Goal: Information Seeking & Learning: Learn about a topic

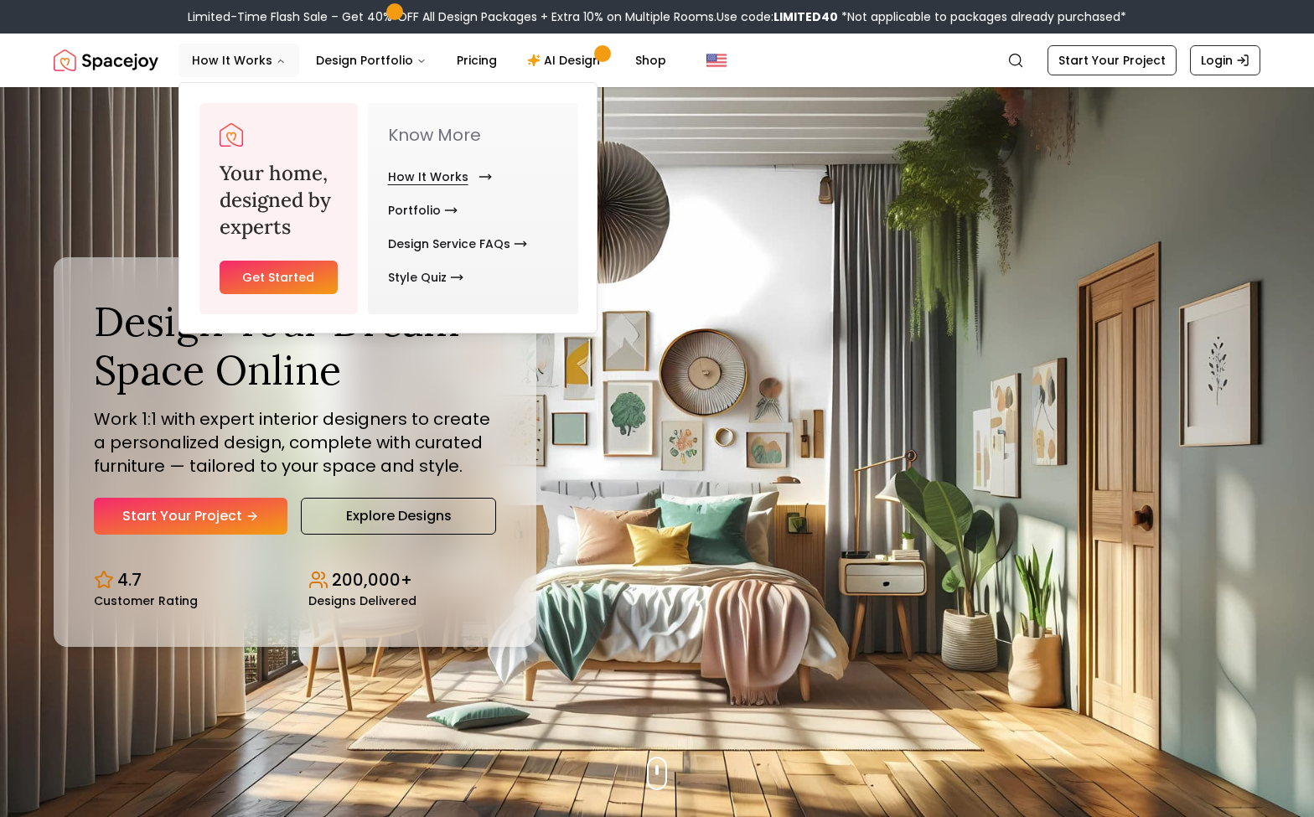
click at [450, 167] on link "How It Works" at bounding box center [436, 177] width 97 height 34
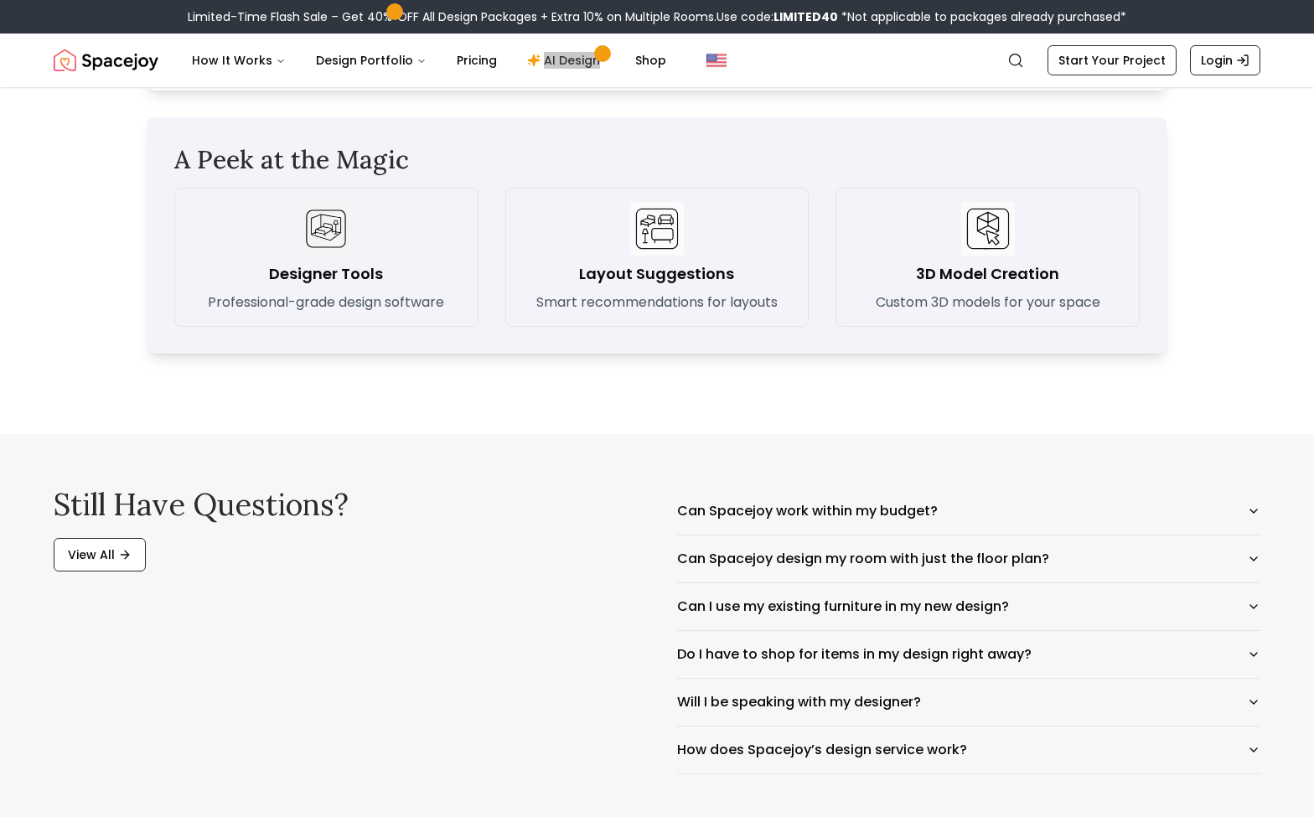
scroll to position [2434, 0]
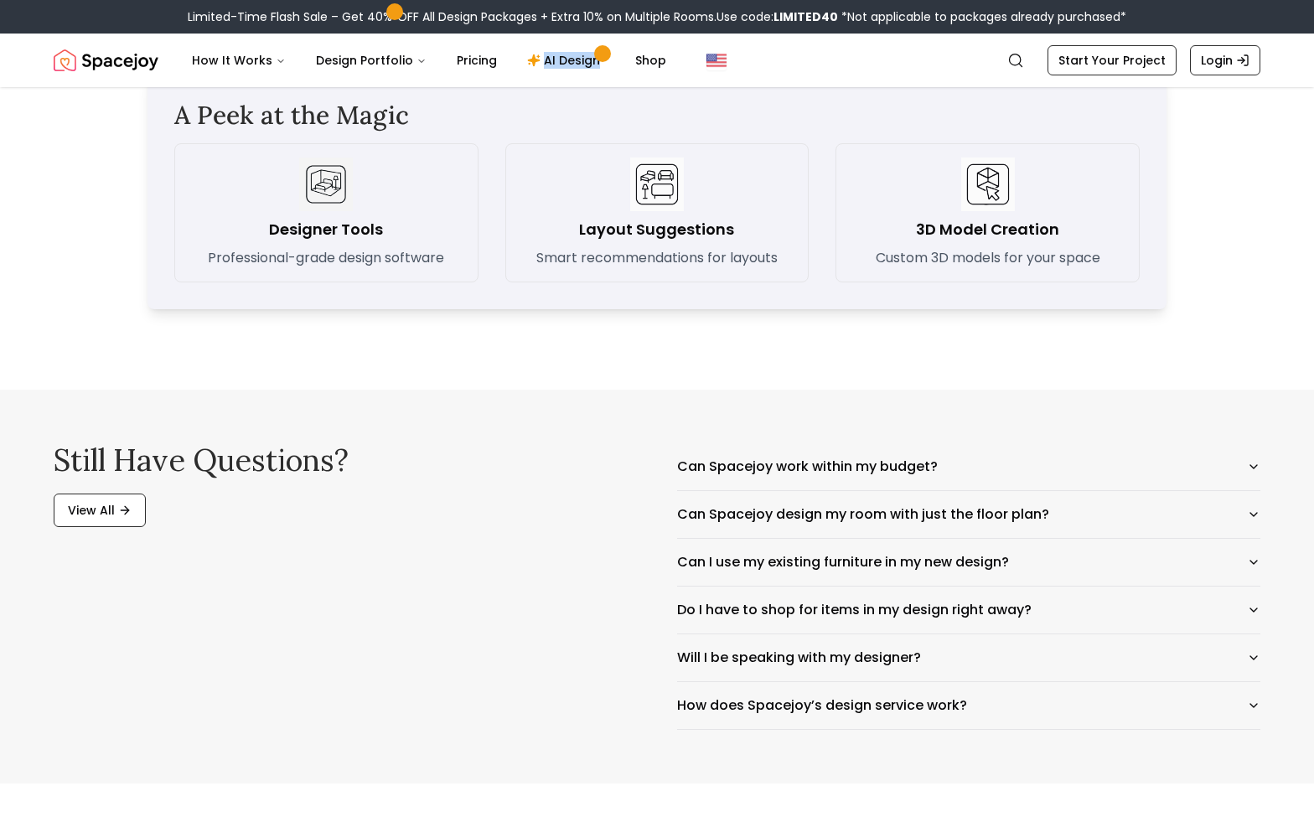
click at [658, 209] on img at bounding box center [657, 185] width 54 height 54
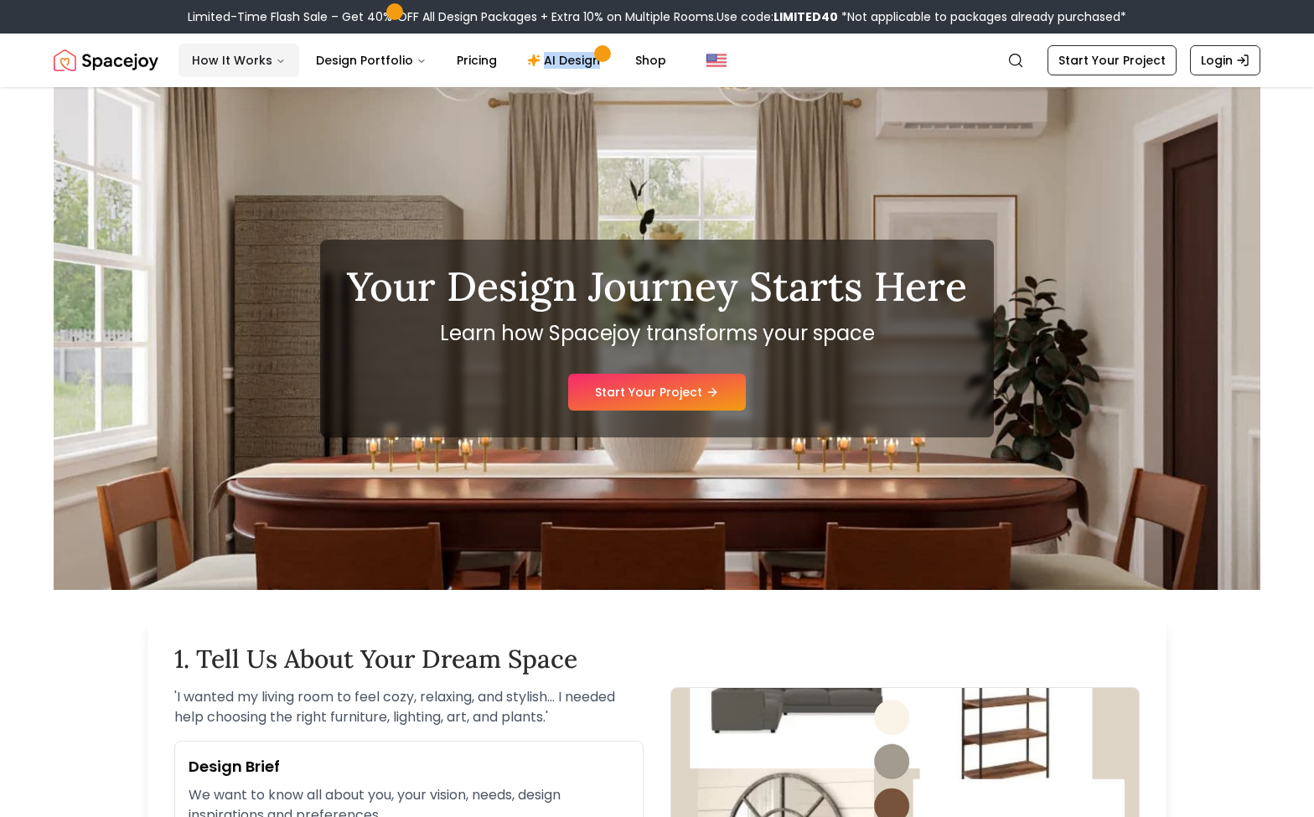
scroll to position [0, 0]
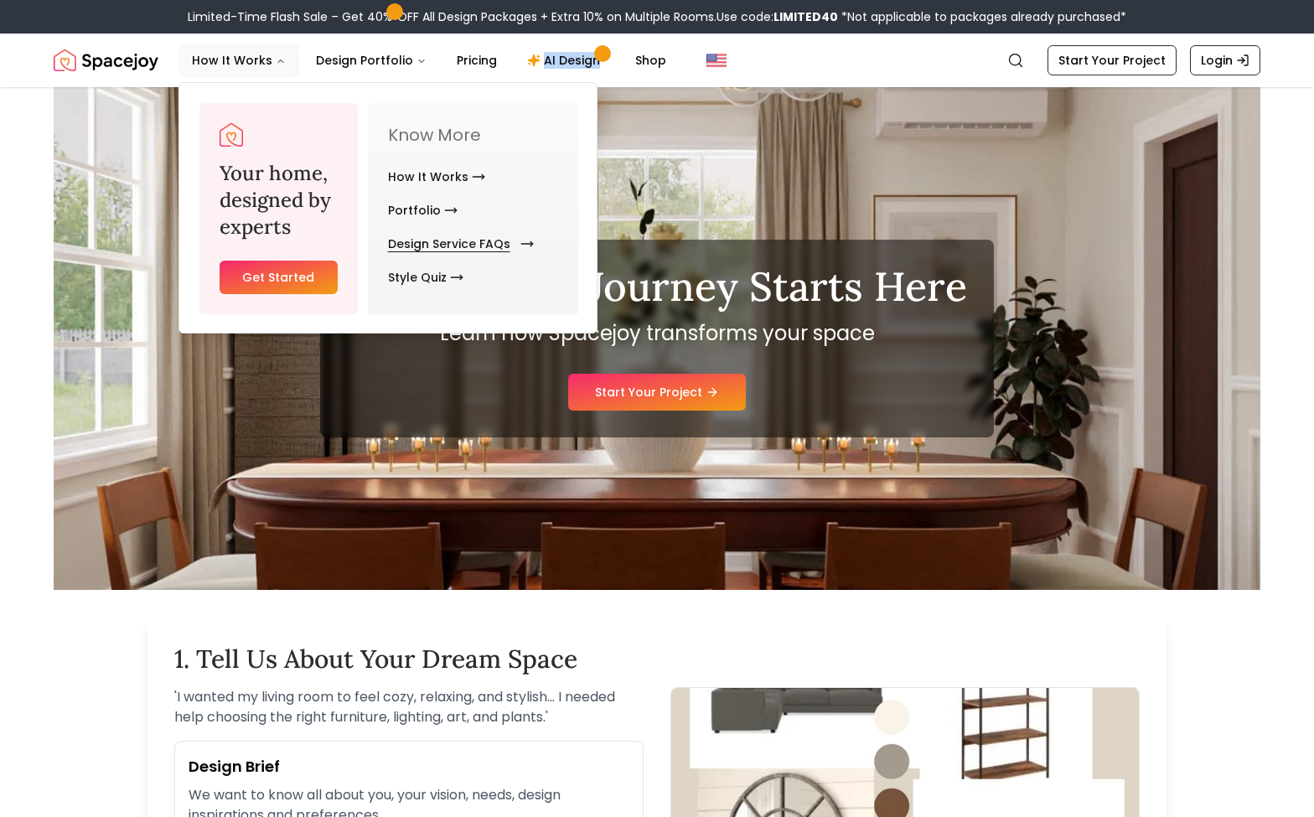
click at [458, 240] on link "Design Service FAQs" at bounding box center [457, 244] width 139 height 34
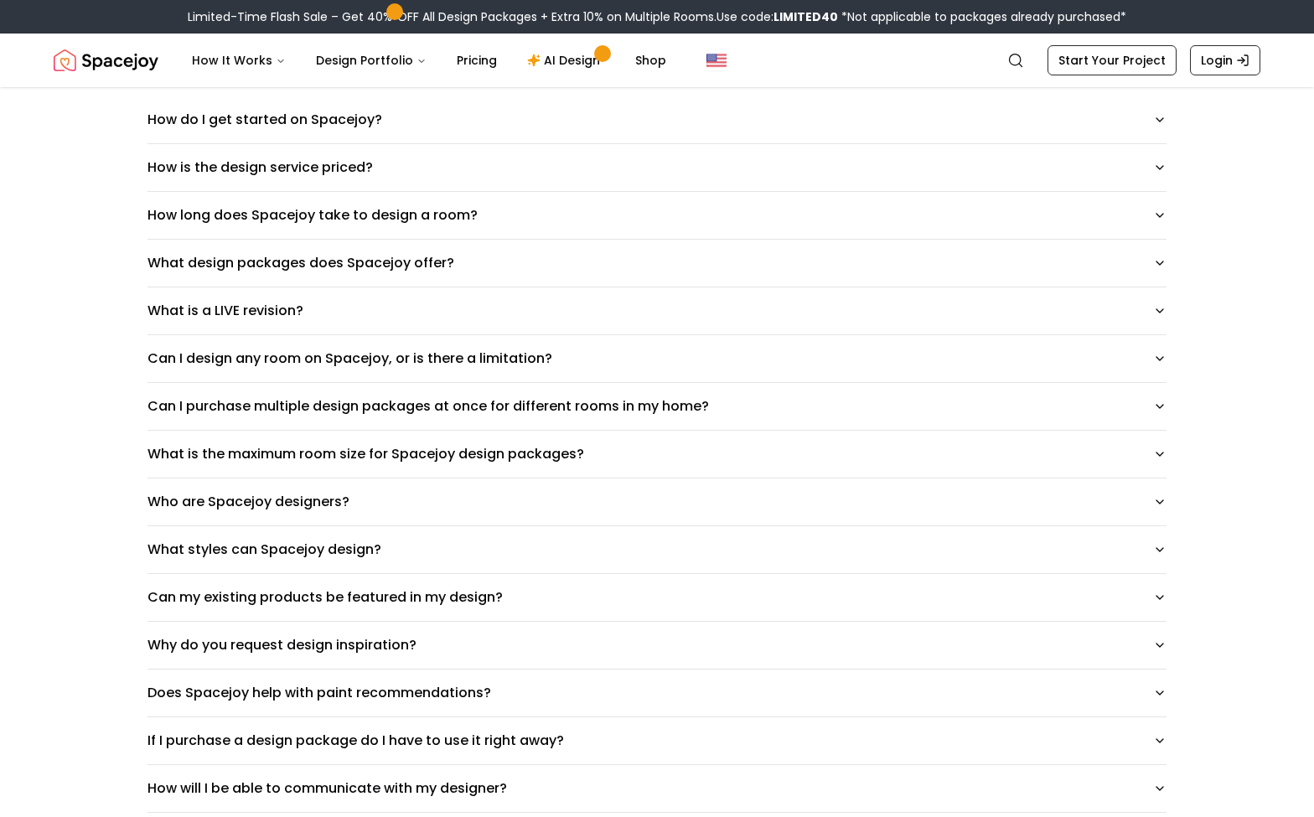
scroll to position [198, 0]
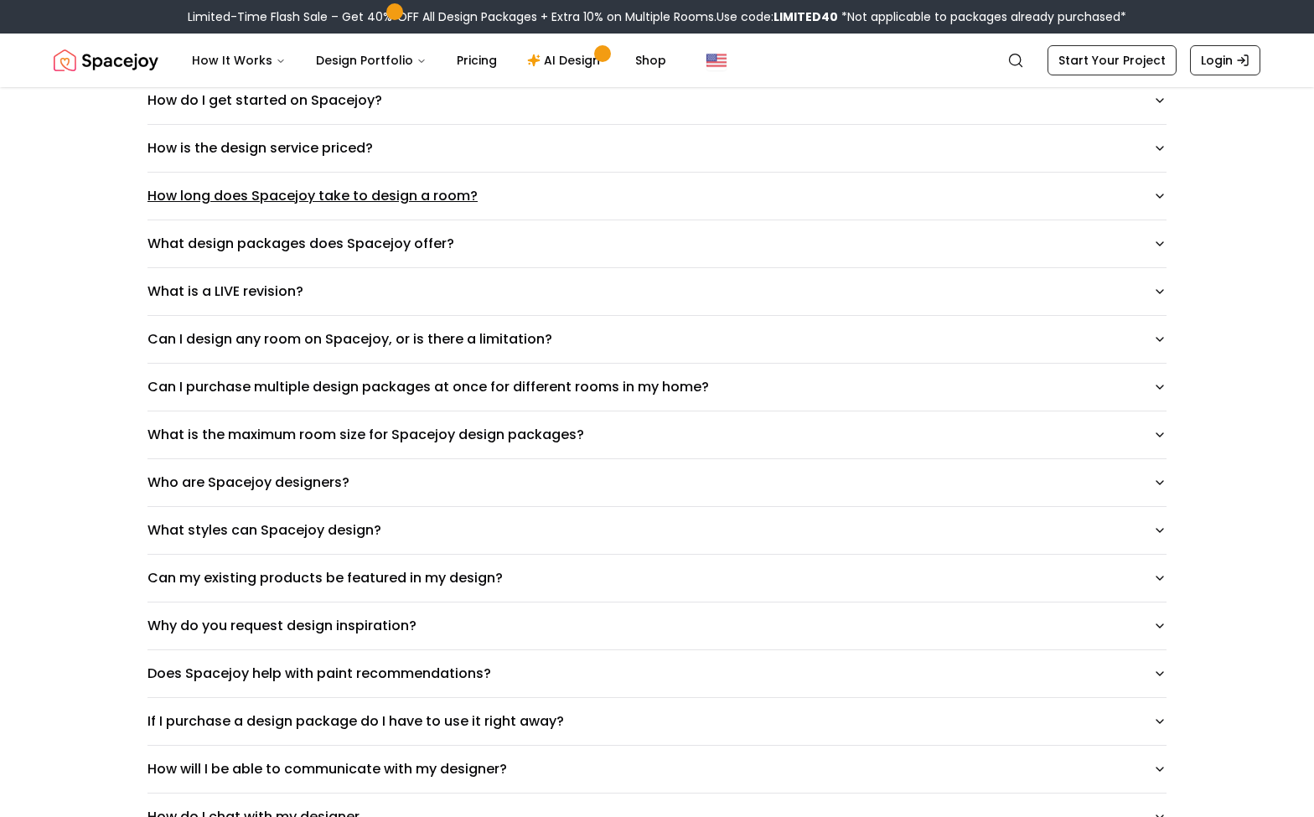
click at [931, 193] on button "How long does Spacejoy take to design a room?" at bounding box center [656, 196] width 1019 height 47
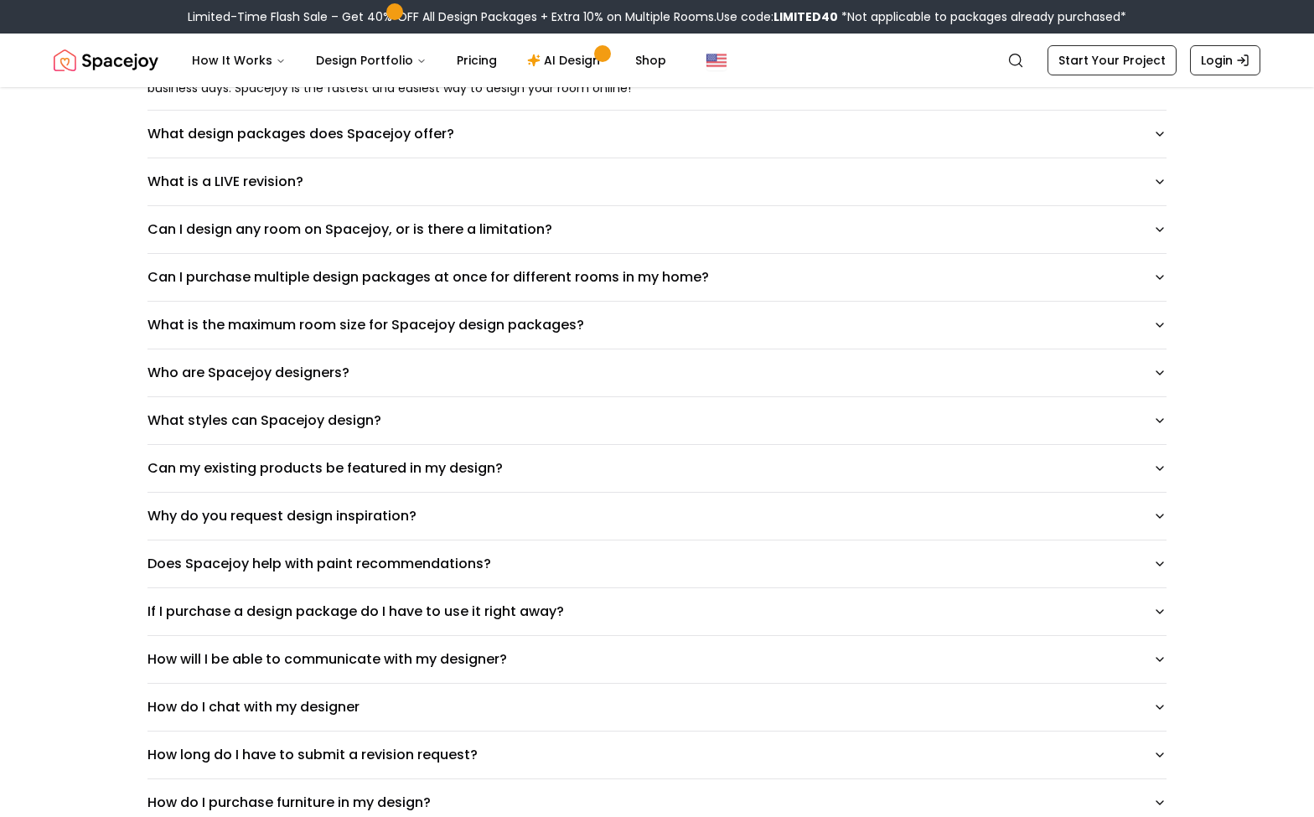
scroll to position [373, 0]
click at [256, 189] on button "What is a LIVE revision?" at bounding box center [656, 180] width 1019 height 47
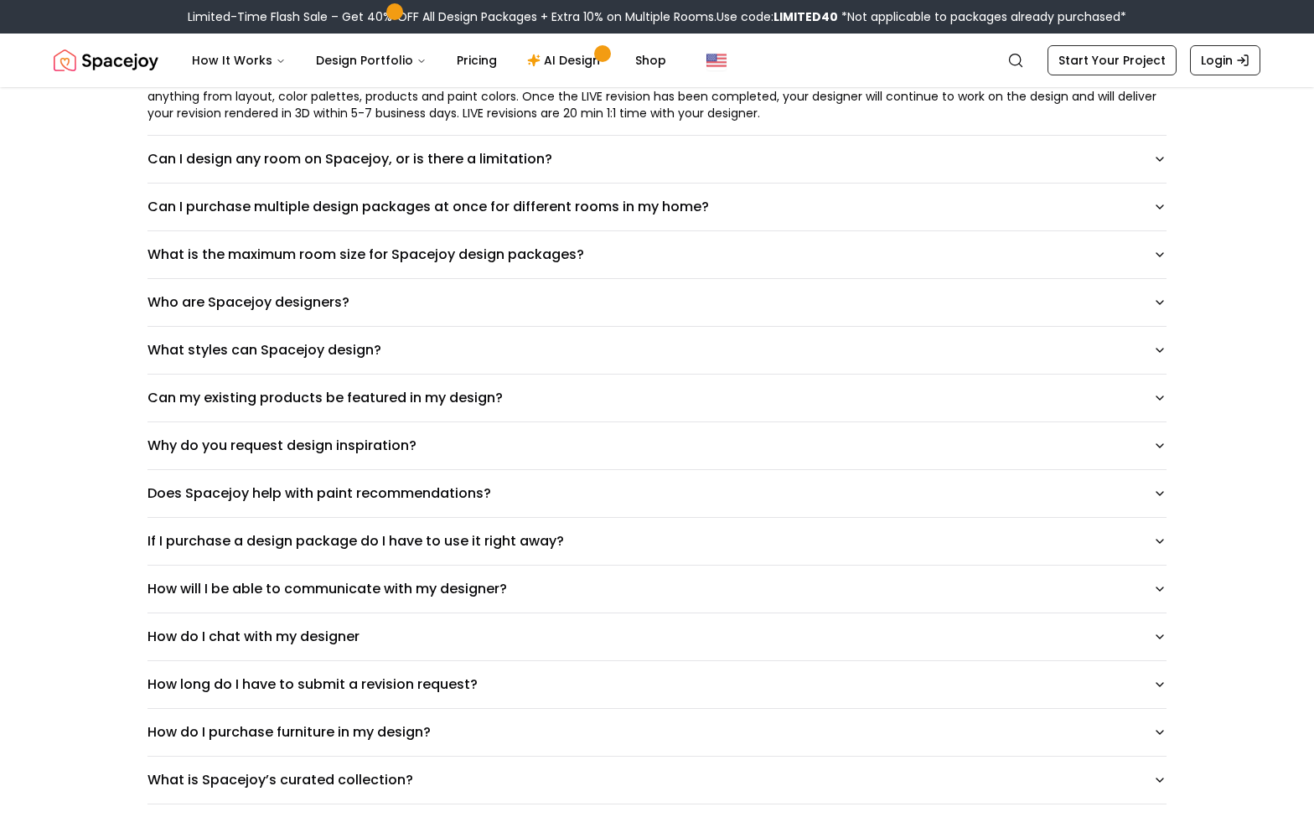
scroll to position [507, 0]
click at [325, 401] on button "Can my existing products be featured in my design?" at bounding box center [656, 396] width 1019 height 47
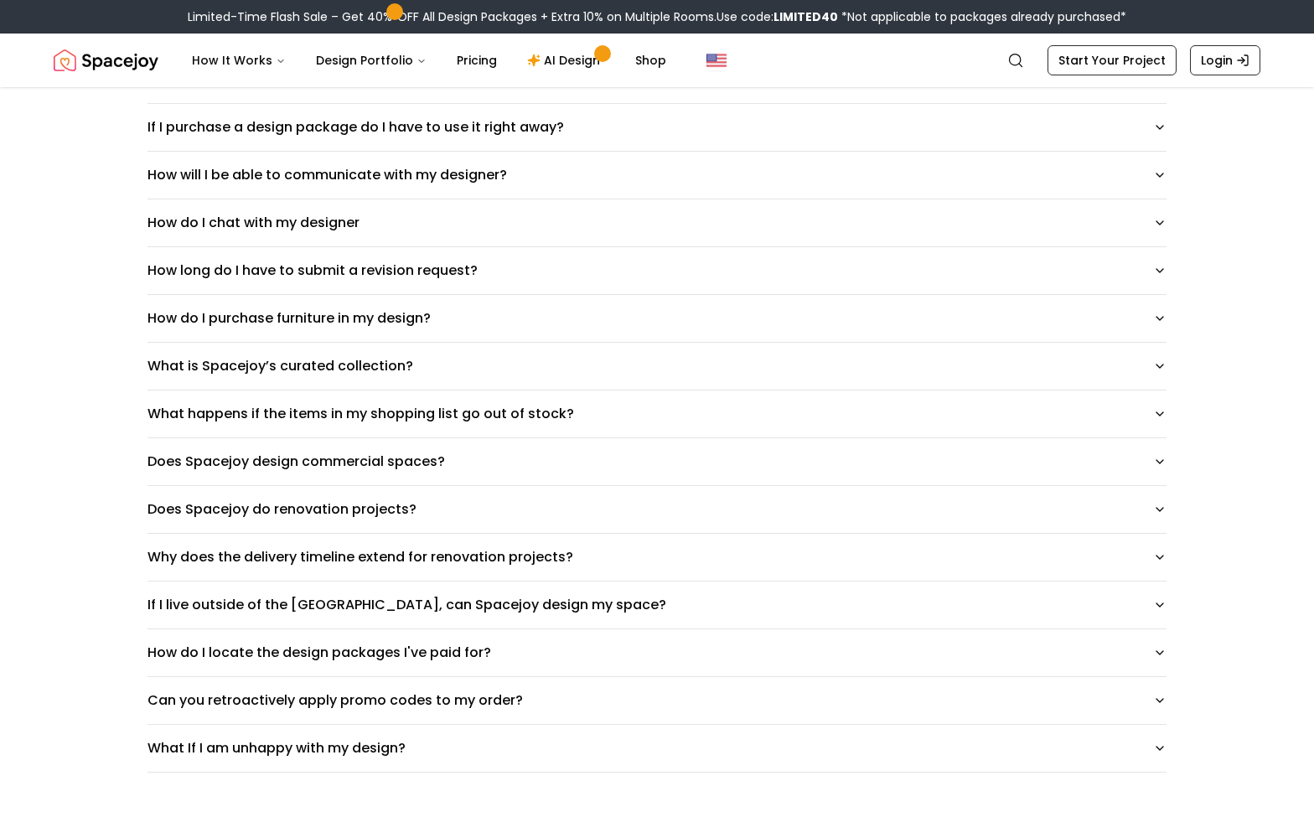
scroll to position [1007, 0]
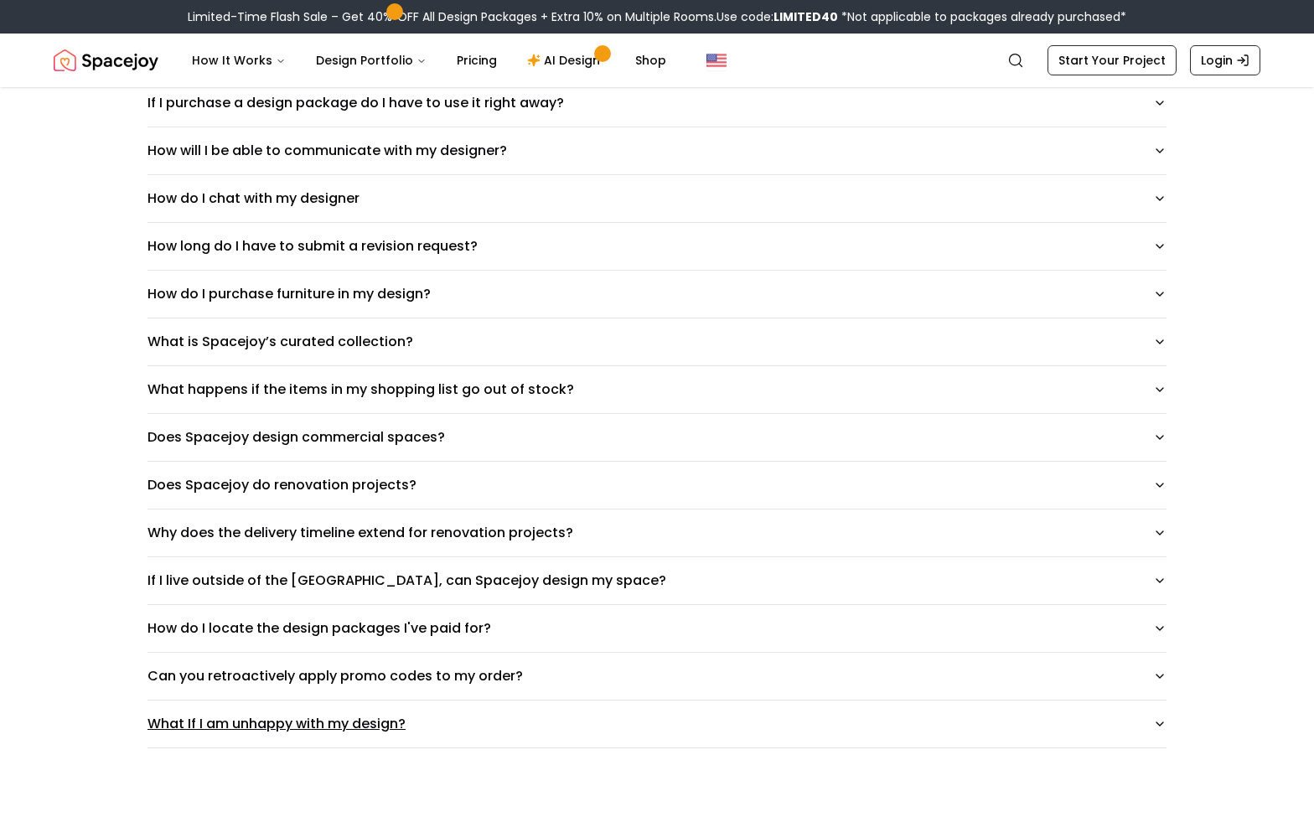
click at [629, 712] on button "What If I am unhappy with my design?" at bounding box center [656, 723] width 1019 height 47
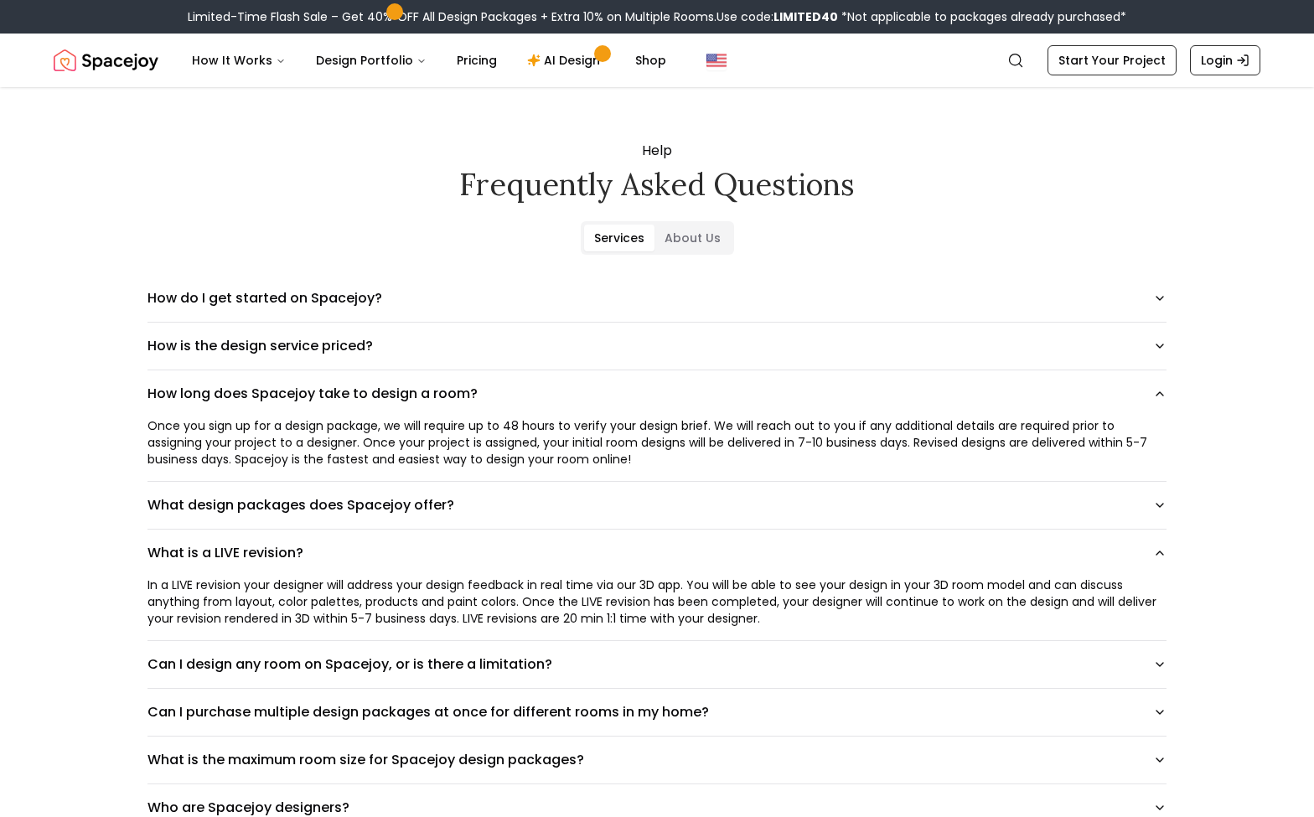
scroll to position [0, 0]
click at [1159, 349] on icon "button" at bounding box center [1159, 345] width 13 height 13
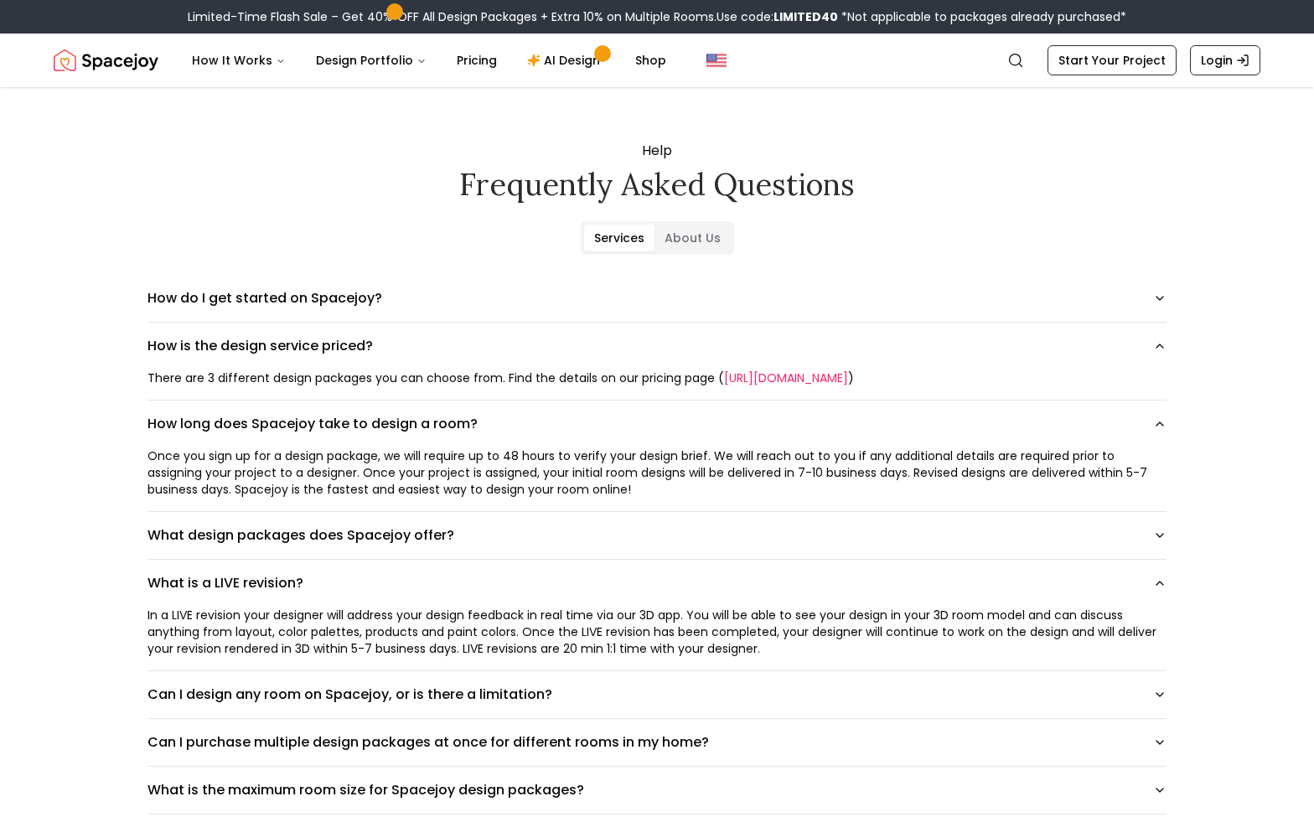
click at [847, 372] on link "https://www.spacejoy.com/pricing" at bounding box center [786, 377] width 124 height 17
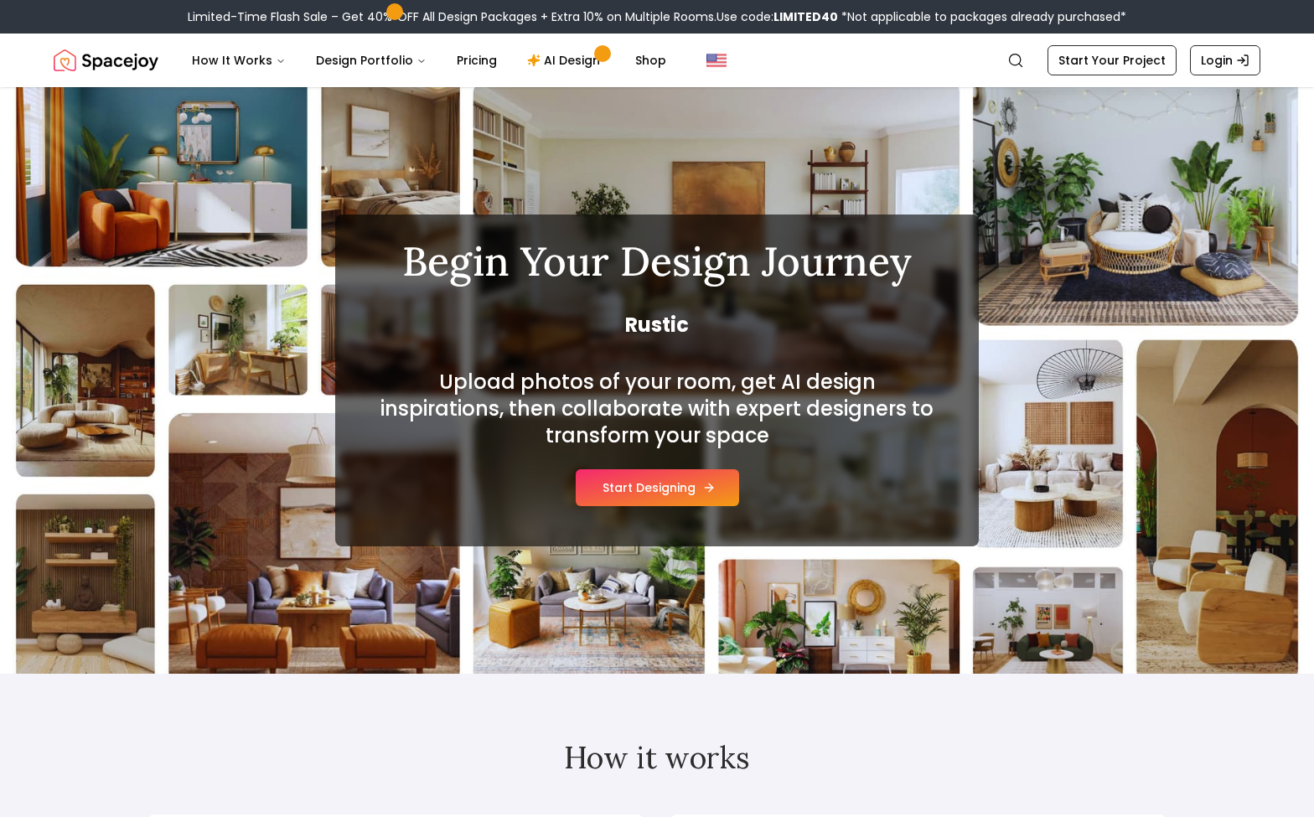
click at [647, 488] on button "Start Designing" at bounding box center [657, 487] width 163 height 37
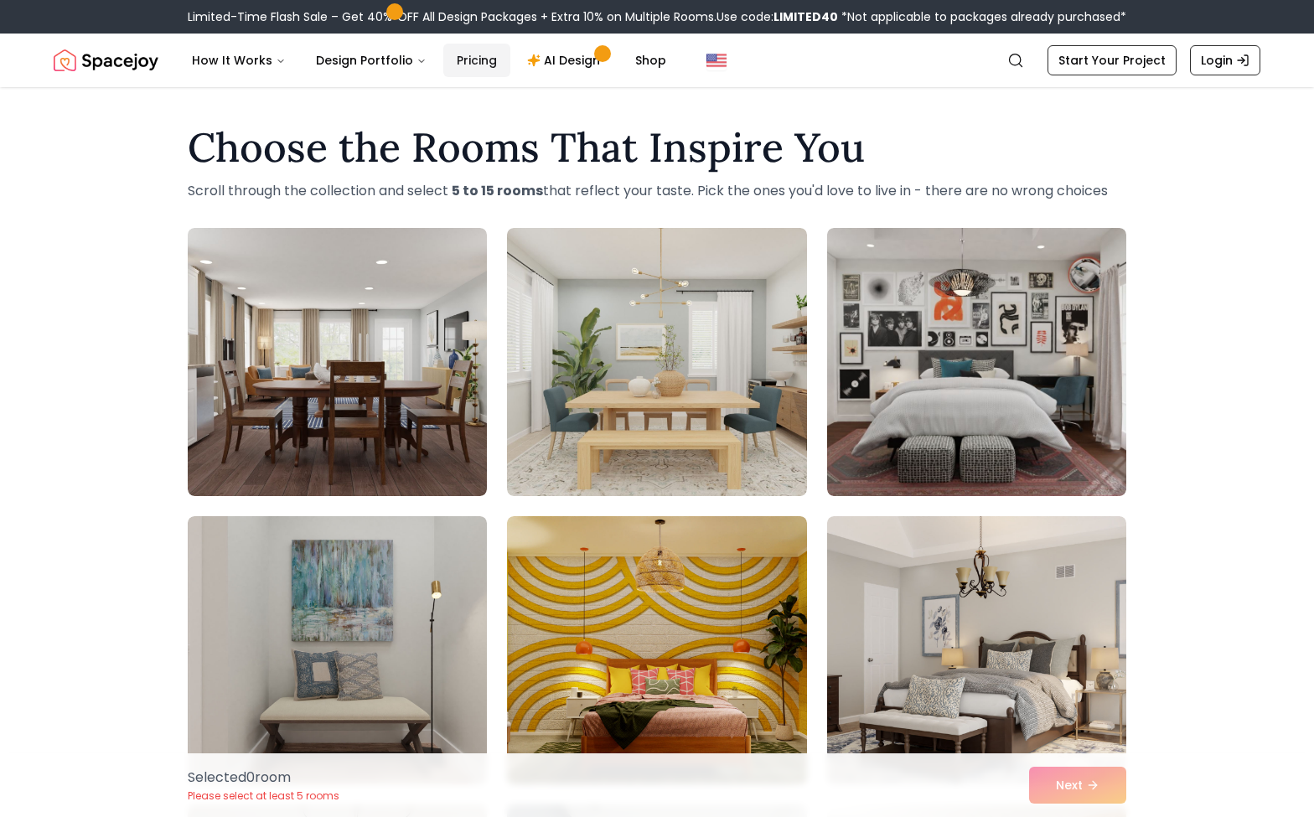
click at [460, 65] on link "Pricing" at bounding box center [476, 61] width 67 height 34
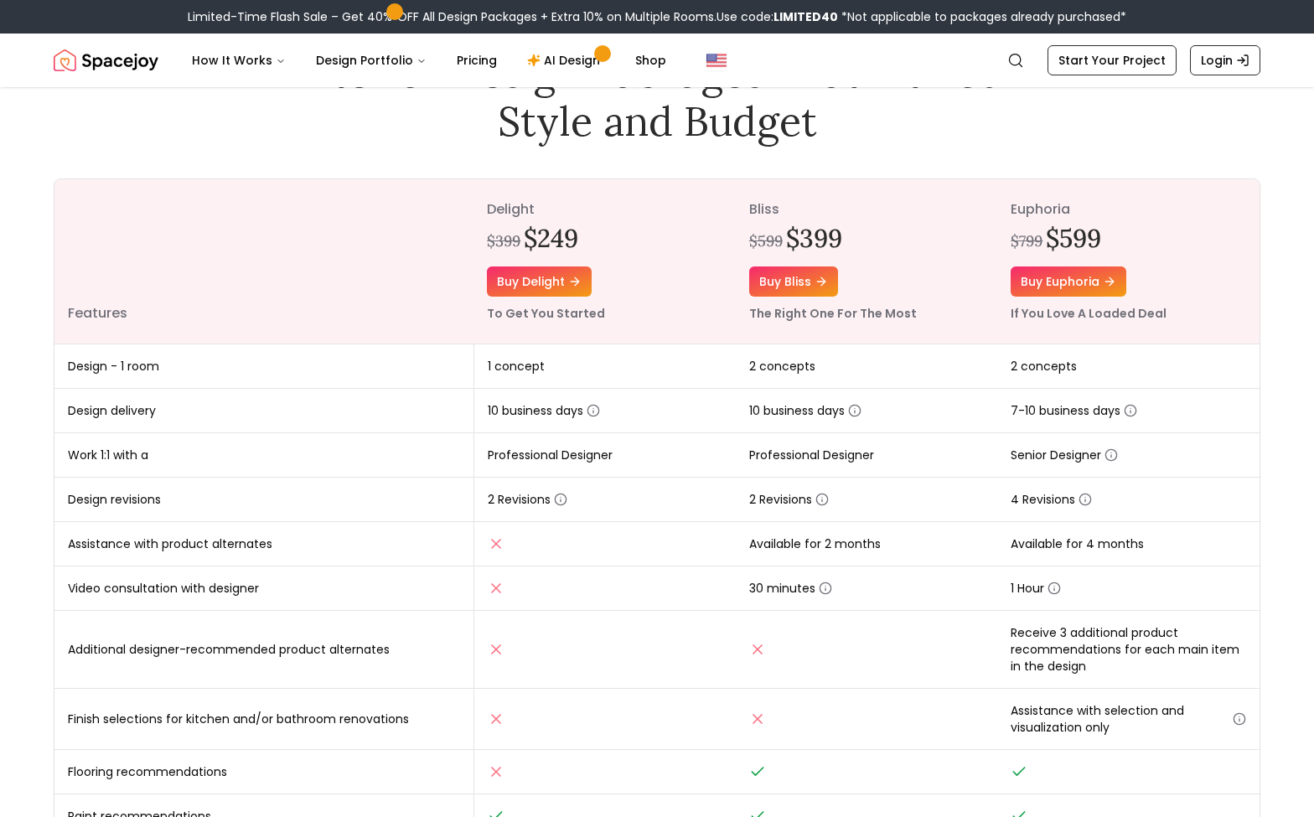
scroll to position [126, 0]
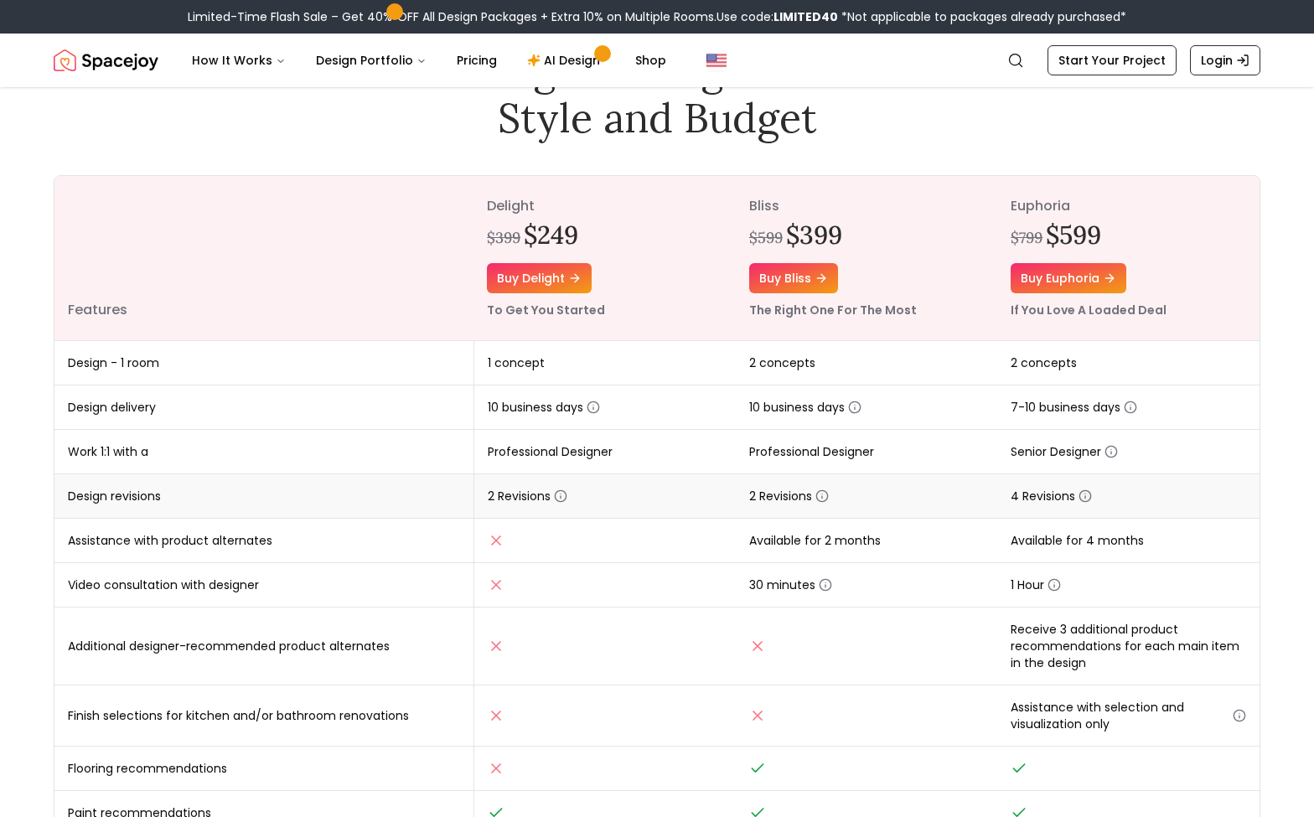
click at [1087, 494] on icon "button" at bounding box center [1084, 495] width 13 height 13
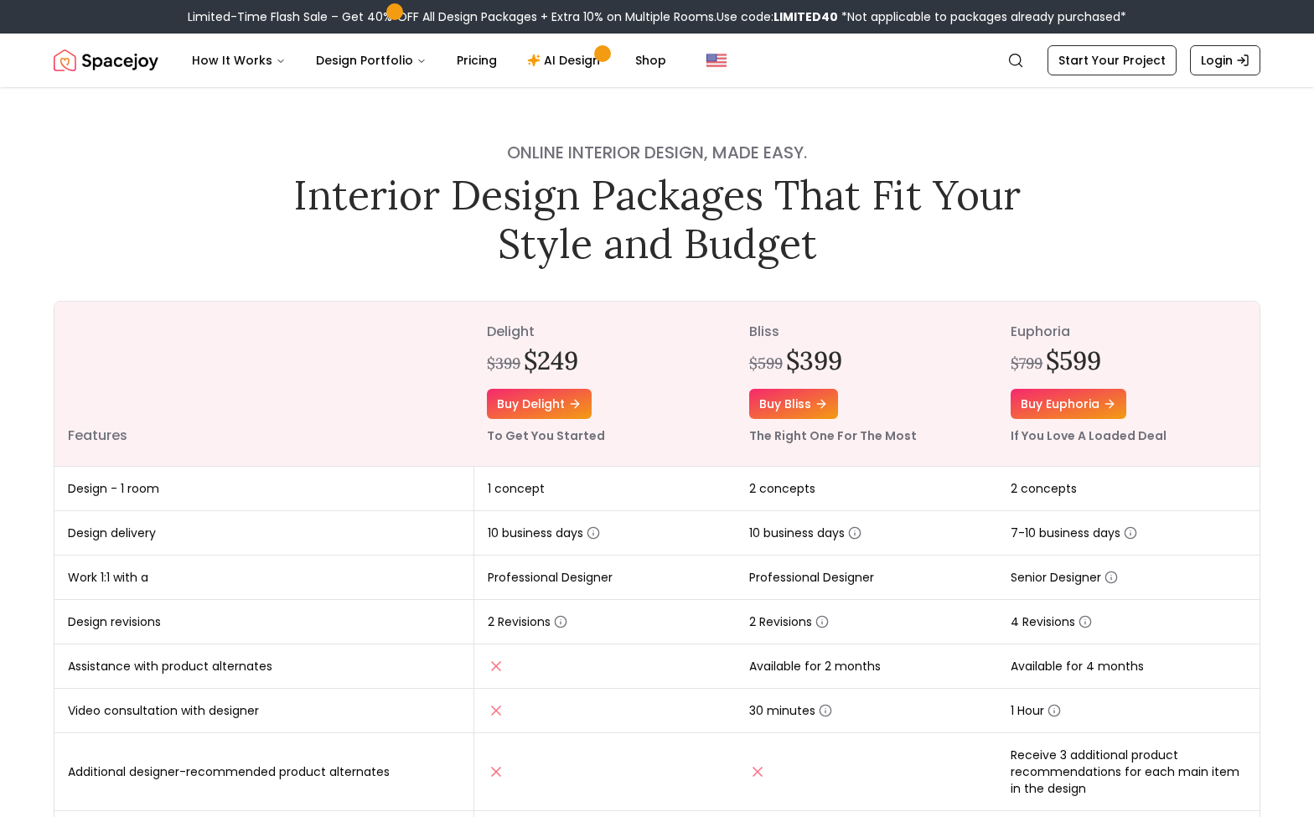
scroll to position [0, 0]
